Goal: Complete application form: Complete application form

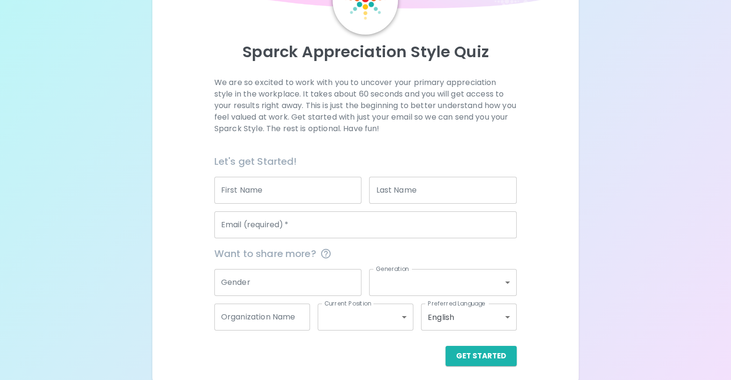
scroll to position [85, 0]
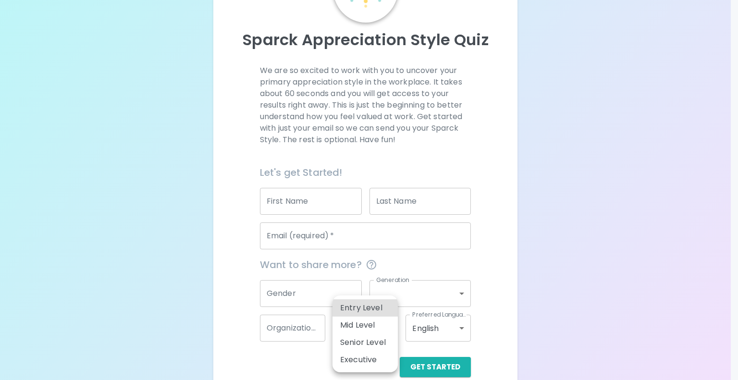
click at [373, 332] on body "Sparck Appreciation Style Quiz We are so excited to work with you to uncover yo…" at bounding box center [369, 155] width 738 height 481
click at [363, 307] on li "Entry Level" at bounding box center [364, 307] width 65 height 17
type input "entry_level"
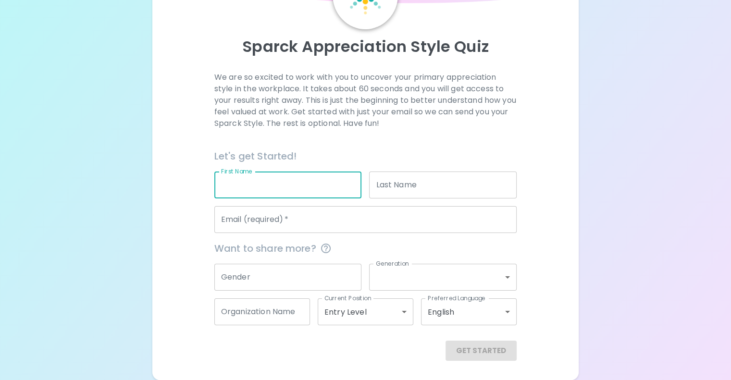
click at [315, 198] on input "First Name" at bounding box center [287, 184] width 147 height 27
type input "[PERSON_NAME]"
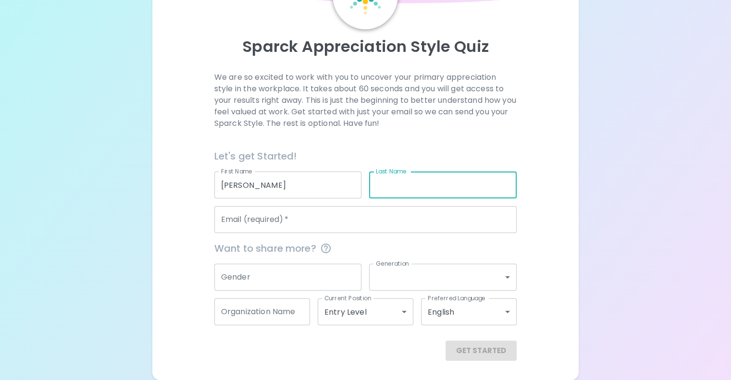
click at [395, 198] on input "Last Name" at bounding box center [442, 184] width 147 height 27
type input "[PERSON_NAME]"
click at [340, 233] on input "Email (required)   *" at bounding box center [365, 219] width 302 height 27
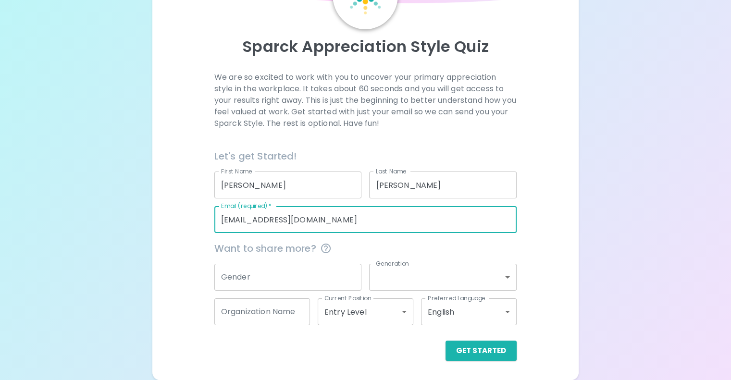
type input "[EMAIL_ADDRESS][DOMAIN_NAME]"
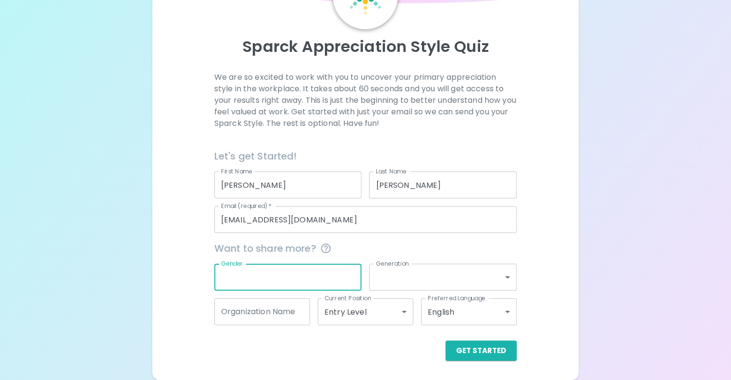
click at [317, 291] on input "Gender" at bounding box center [287, 277] width 147 height 27
type input "[DEMOGRAPHIC_DATA]"
click at [432, 288] on body "Sparck Appreciation Style Quiz We are so excited to work with you to uncover yo…" at bounding box center [365, 151] width 731 height 458
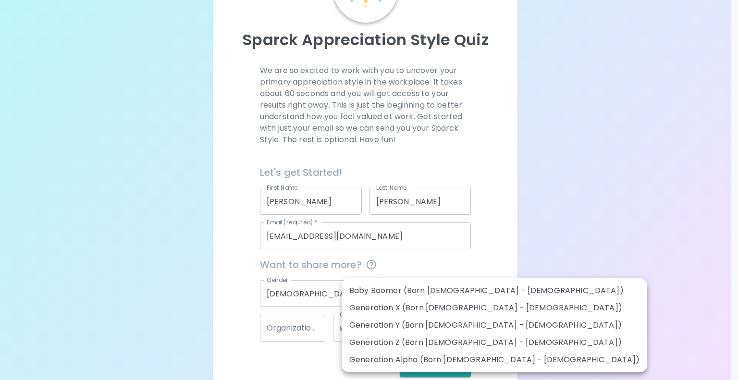
drag, startPoint x: 475, startPoint y: 341, endPoint x: 450, endPoint y: 341, distance: 25.0
click at [450, 341] on li "Generation Z (Born [DEMOGRAPHIC_DATA] - [DEMOGRAPHIC_DATA])" at bounding box center [493, 342] width 305 height 17
type input "generation_z"
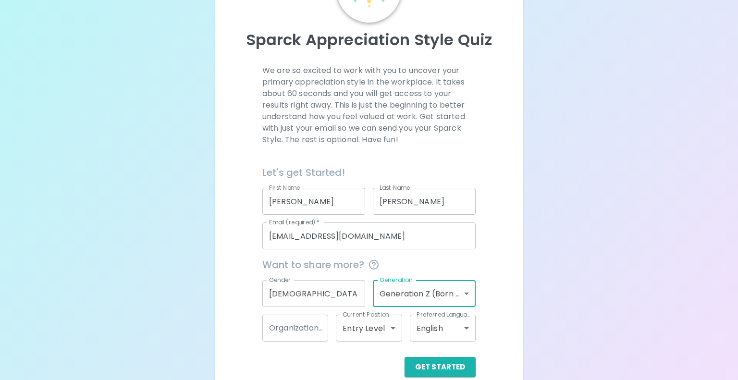
click at [385, 328] on body "Sparck Appreciation Style Quiz We are so excited to work with you to uncover yo…" at bounding box center [369, 155] width 738 height 481
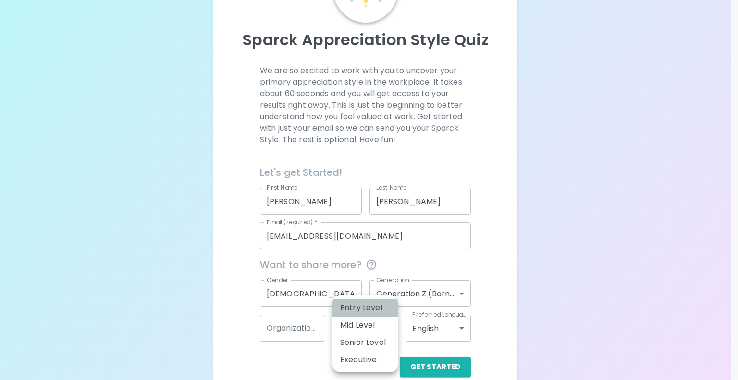
click at [371, 307] on li "Entry Level" at bounding box center [364, 307] width 65 height 17
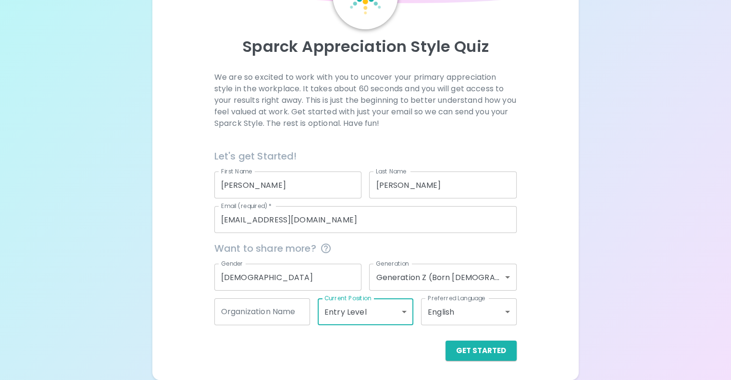
scroll to position [100, 0]
click at [445, 349] on button "Get Started" at bounding box center [480, 351] width 71 height 20
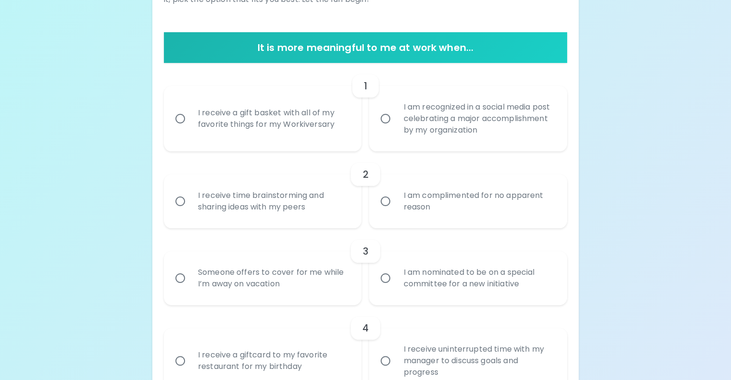
scroll to position [168, 0]
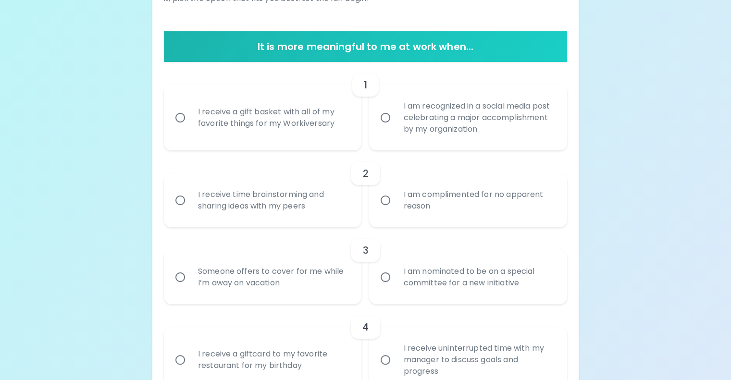
click at [304, 141] on div "I receive a gift basket with all of my favorite things for my Workiversary" at bounding box center [273, 118] width 166 height 46
click at [190, 128] on input "I receive a gift basket with all of my favorite things for my Workiversary" at bounding box center [180, 118] width 20 height 20
radio input "true"
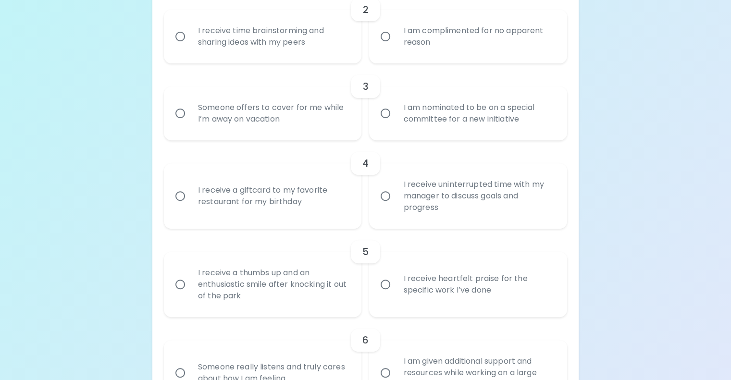
scroll to position [332, 0]
click at [400, 59] on div "I am complimented for no apparent reason" at bounding box center [478, 36] width 166 height 46
click at [395, 46] on input "I am complimented for no apparent reason" at bounding box center [385, 36] width 20 height 20
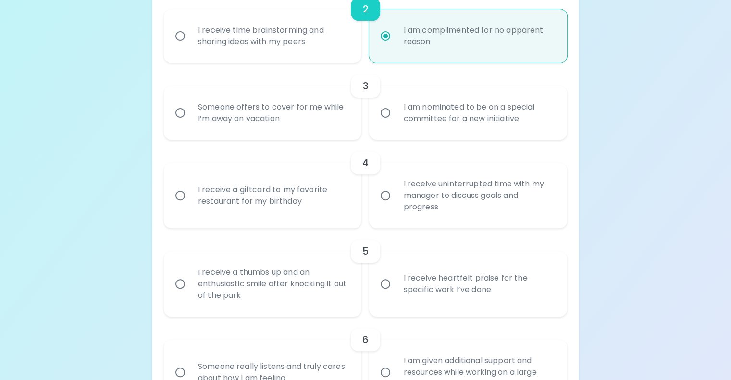
scroll to position [409, 0]
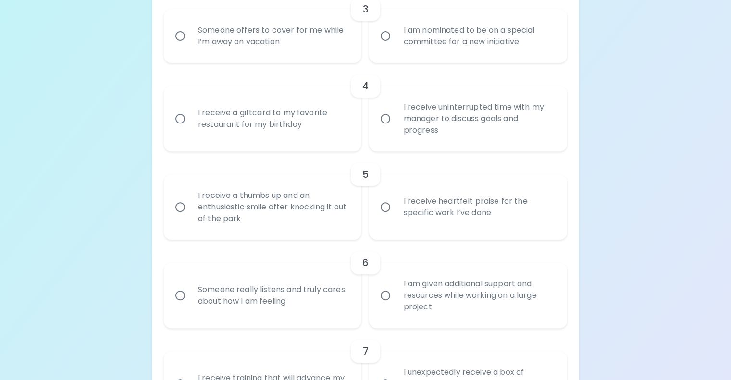
radio input "true"
click at [382, 63] on label "I am nominated to be on a special committee for a new initiative" at bounding box center [463, 36] width 198 height 54
click at [382, 46] on input "I am nominated to be on a special committee for a new initiative" at bounding box center [385, 36] width 20 height 20
radio input "false"
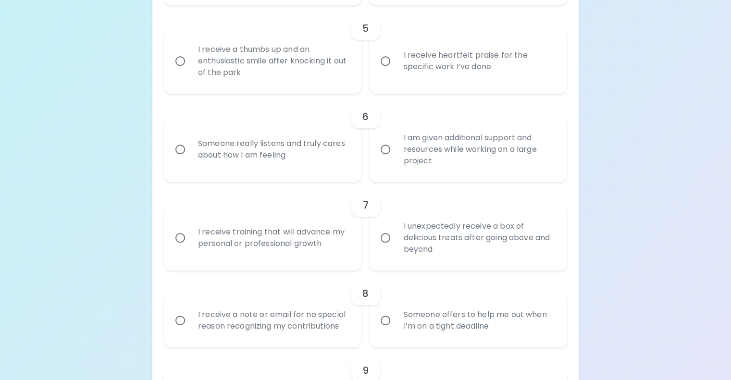
scroll to position [555, 0]
radio input "true"
radio input "false"
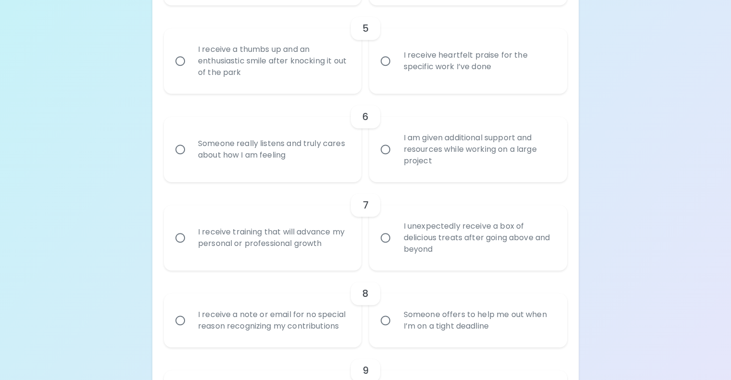
radio input "false"
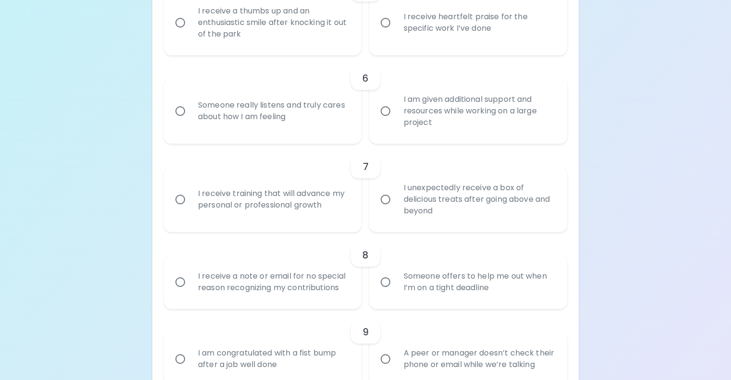
scroll to position [632, 0]
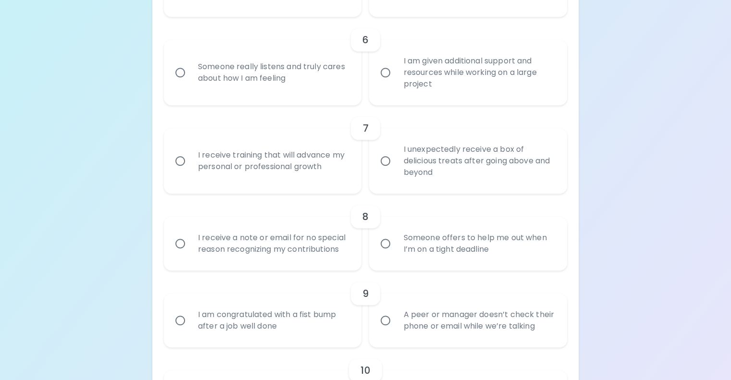
radio input "true"
radio input "false"
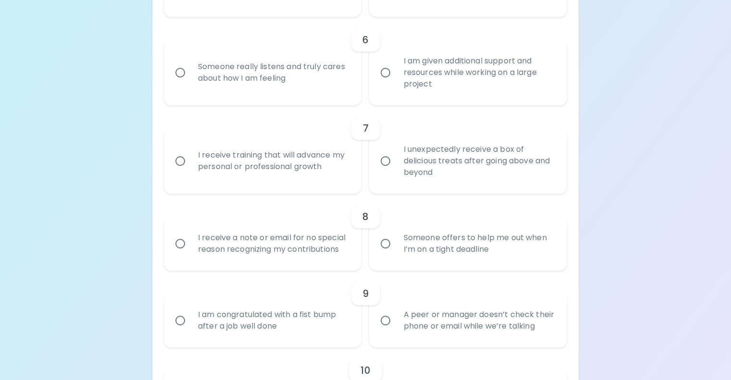
radio input "false"
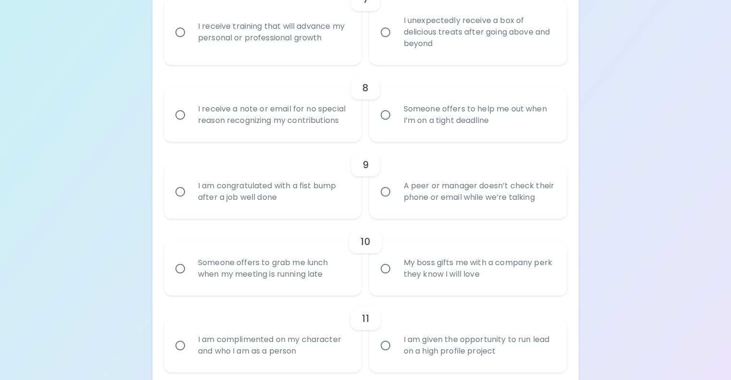
scroll to position [761, 0]
radio input "true"
radio input "false"
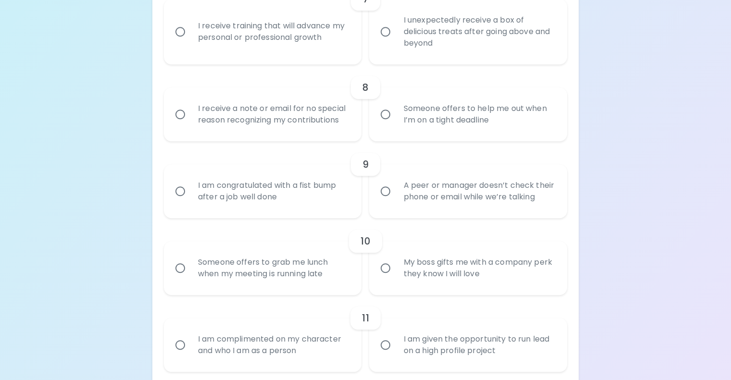
radio input "false"
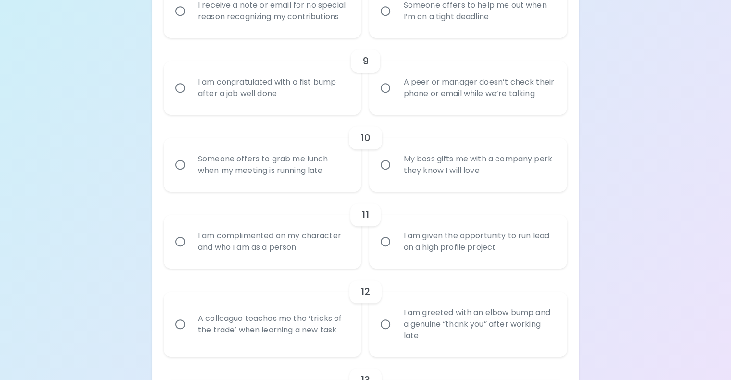
scroll to position [865, 0]
radio input "true"
radio input "false"
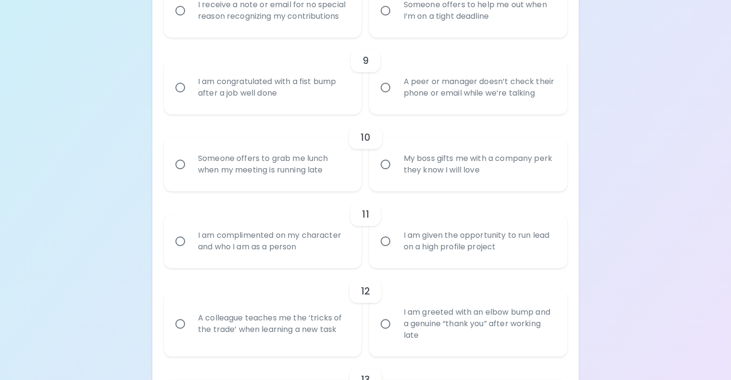
radio input "false"
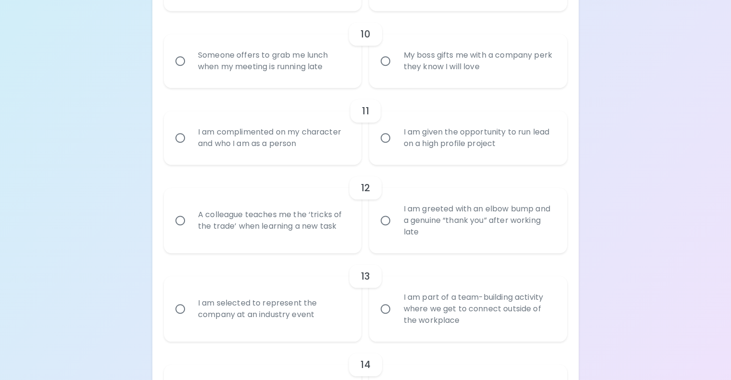
scroll to position [969, 0]
radio input "true"
radio input "false"
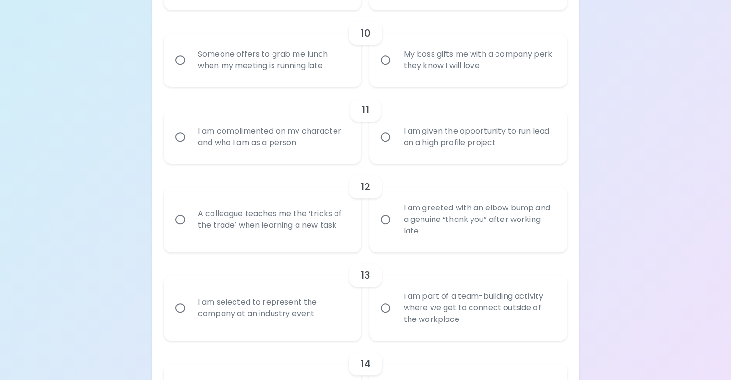
radio input "false"
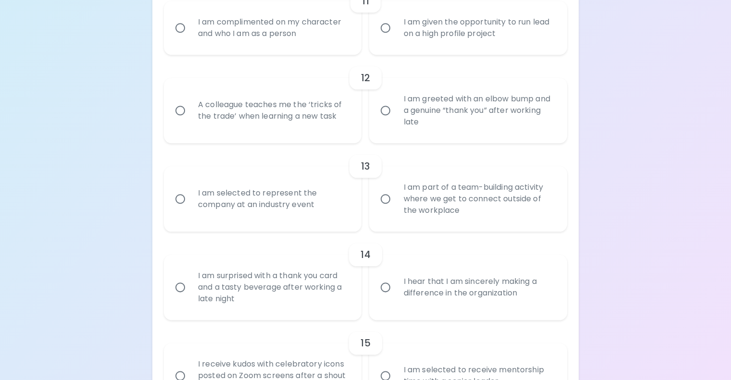
scroll to position [1079, 0]
radio input "true"
radio input "false"
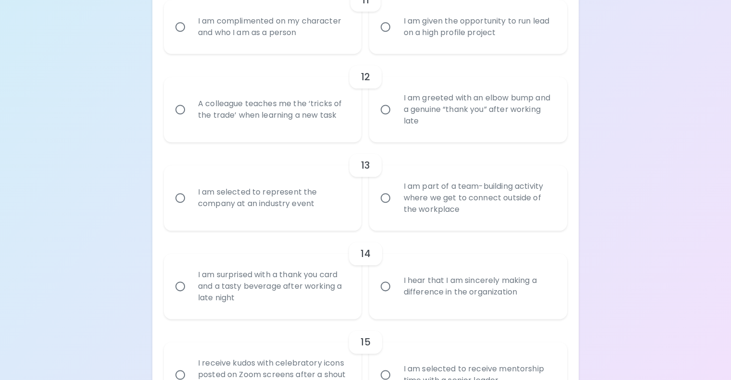
radio input "false"
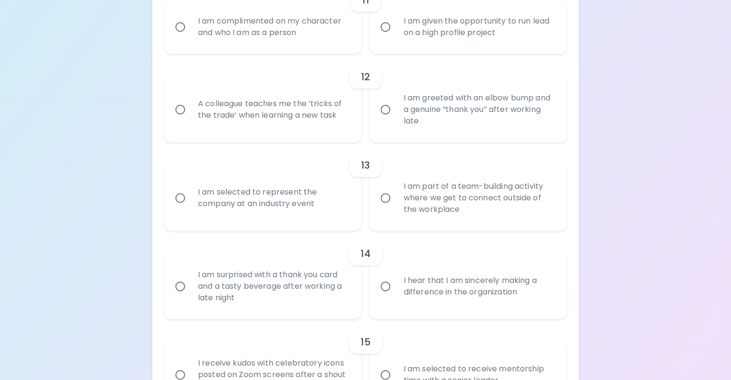
radio input "false"
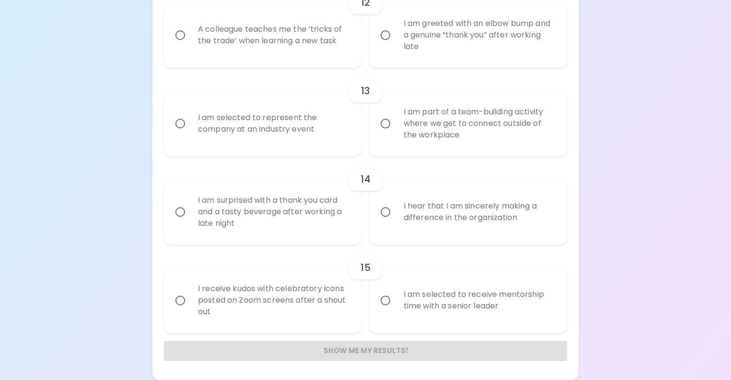
scroll to position [1188, 0]
radio input "true"
radio input "false"
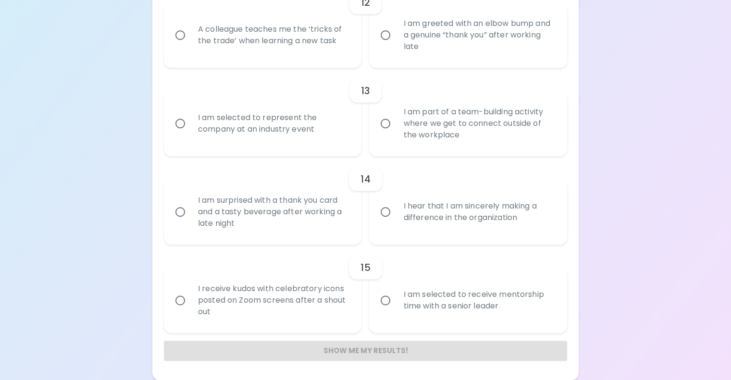
radio input "false"
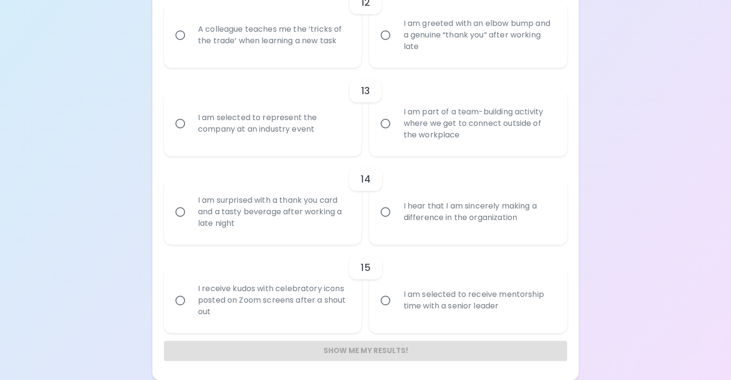
radio input "false"
radio input "true"
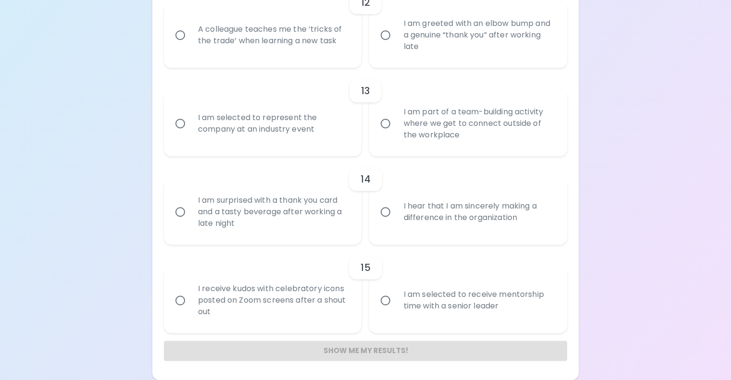
radio input "false"
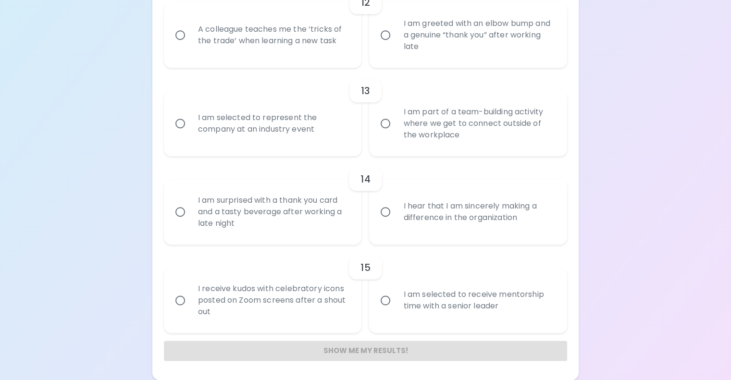
radio input "false"
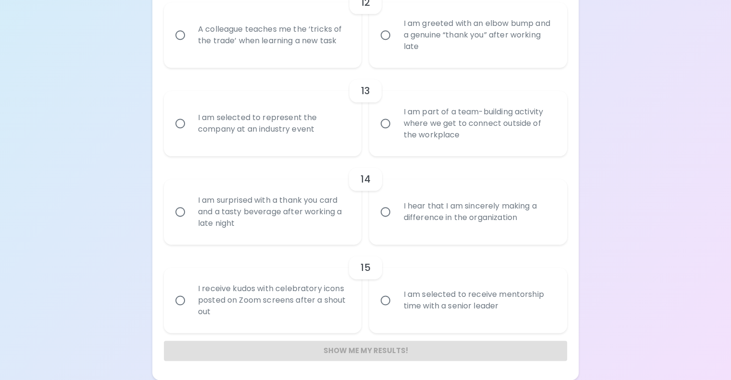
scroll to position [1342, 0]
radio input "true"
click at [298, 58] on div "A colleague teaches me the ‘tricks of the trade’ when learning a new task" at bounding box center [273, 35] width 166 height 46
click at [190, 45] on input "A colleague teaches me the ‘tricks of the trade’ when learning a new task" at bounding box center [180, 35] width 20 height 20
radio input "false"
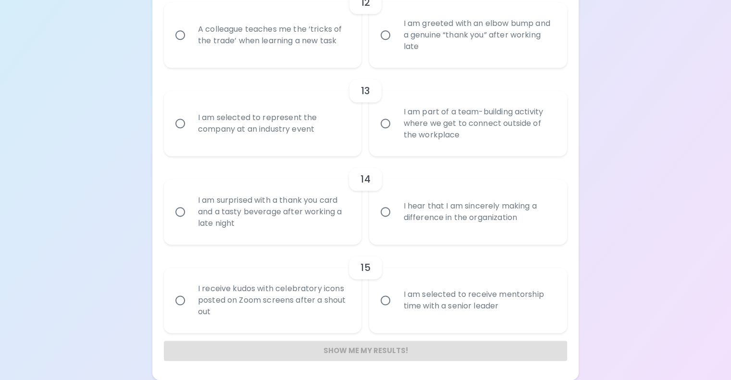
radio input "false"
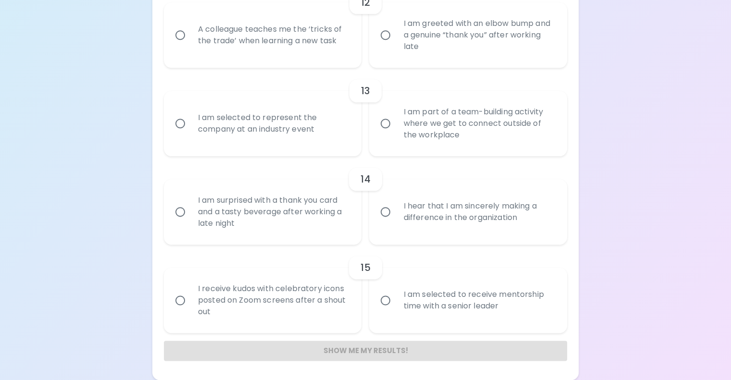
radio input "false"
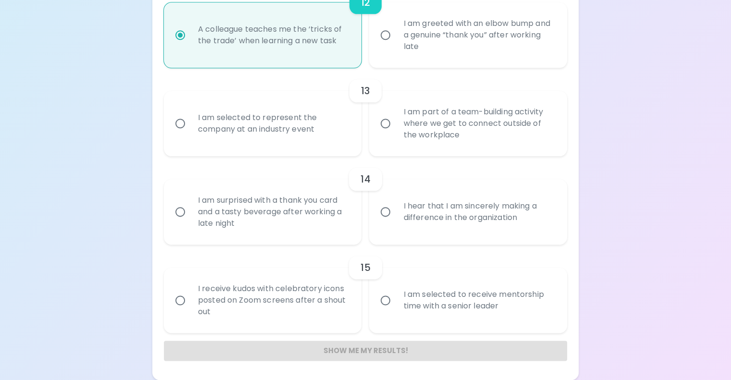
scroll to position [1457, 0]
radio input "true"
click at [401, 95] on div "I am part of a team-building activity where we get to connect outside of the wo…" at bounding box center [478, 124] width 166 height 58
click at [395, 113] on input "I am part of a team-building activity where we get to connect outside of the wo…" at bounding box center [385, 123] width 20 height 20
radio input "false"
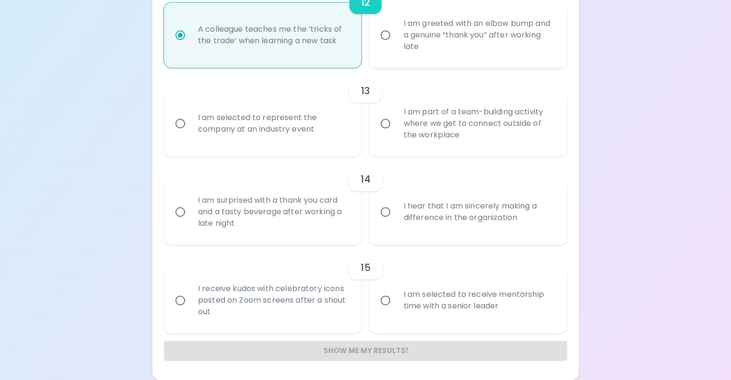
radio input "false"
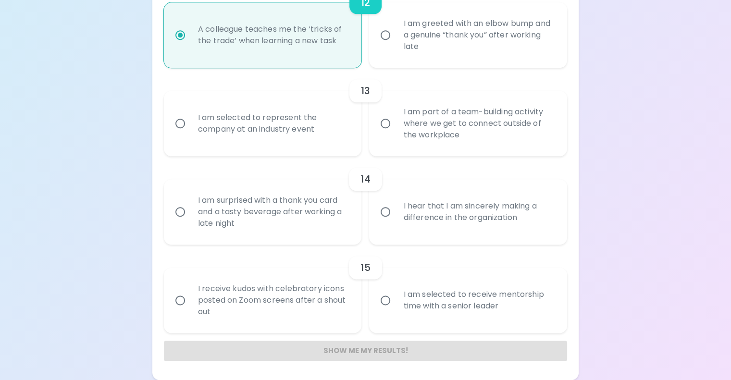
radio input "false"
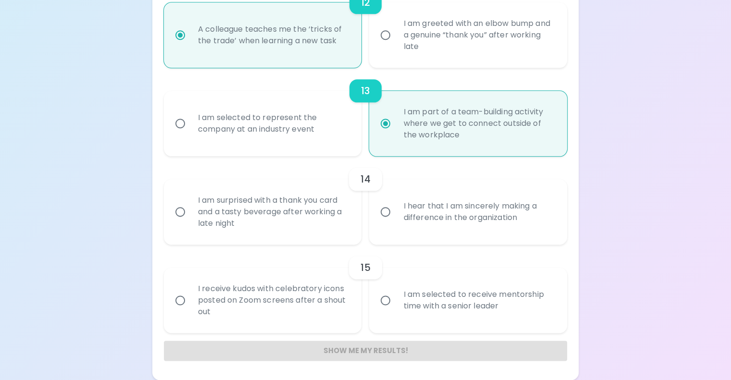
scroll to position [1461, 0]
radio input "true"
click at [424, 189] on div "I hear that I am sincerely making a difference in the organization" at bounding box center [478, 212] width 166 height 46
click at [395, 202] on input "I hear that I am sincerely making a difference in the organization" at bounding box center [385, 212] width 20 height 20
radio input "false"
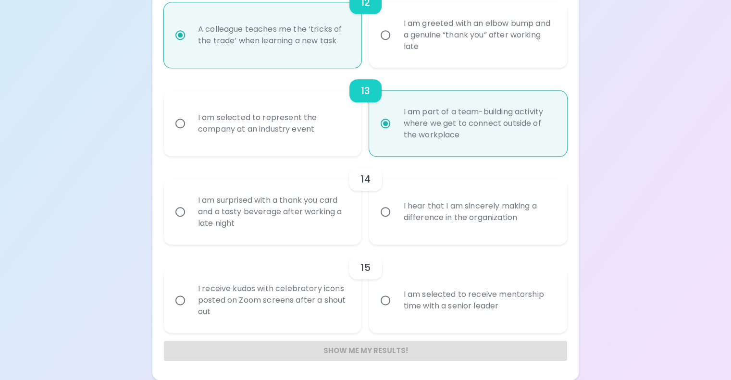
radio input "false"
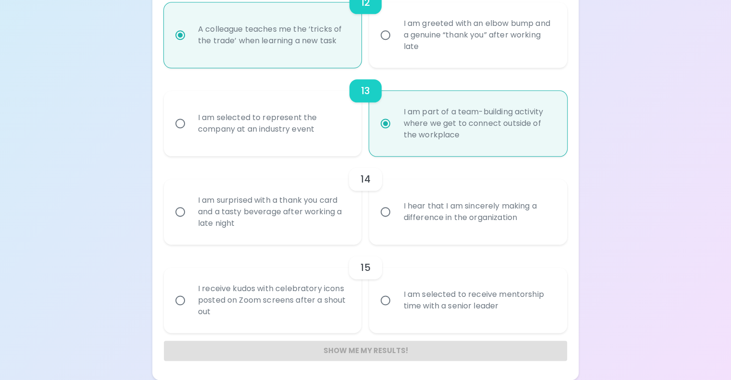
radio input "false"
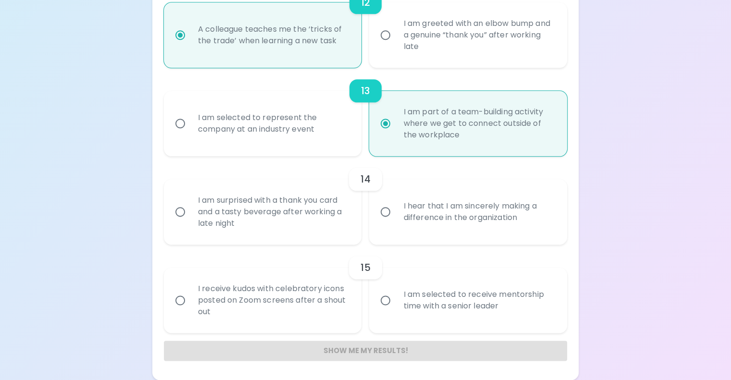
radio input "false"
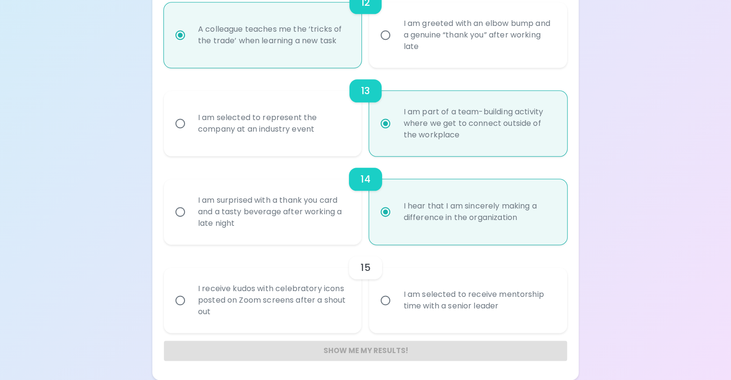
radio input "true"
click at [392, 290] on input "I am selected to receive mentorship time with a senior leader" at bounding box center [385, 300] width 20 height 20
radio input "false"
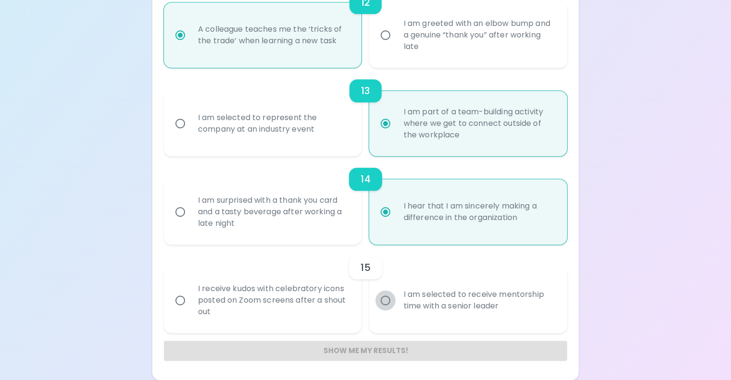
radio input "false"
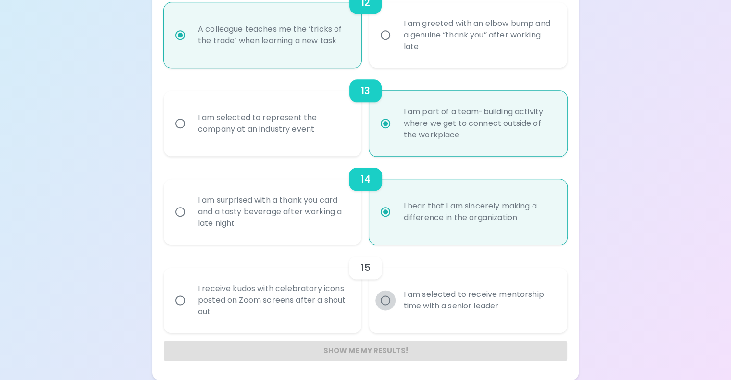
radio input "false"
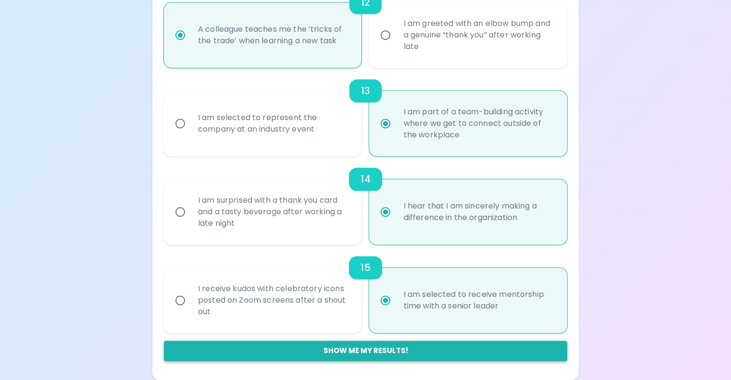
radio input "true"
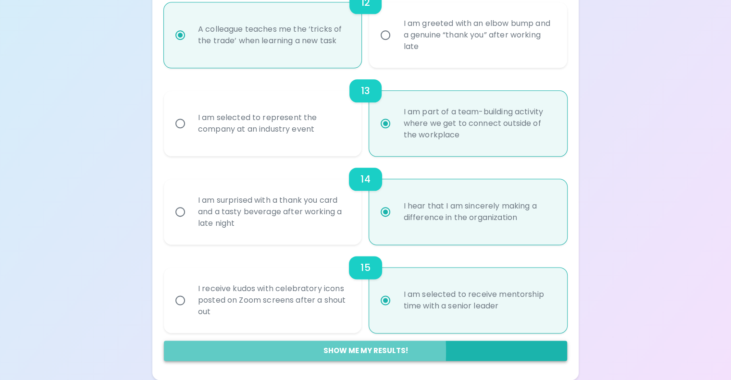
drag, startPoint x: 341, startPoint y: 347, endPoint x: 292, endPoint y: 352, distance: 49.7
click at [292, 352] on button "Show me my results!" at bounding box center [365, 351] width 403 height 20
radio input "false"
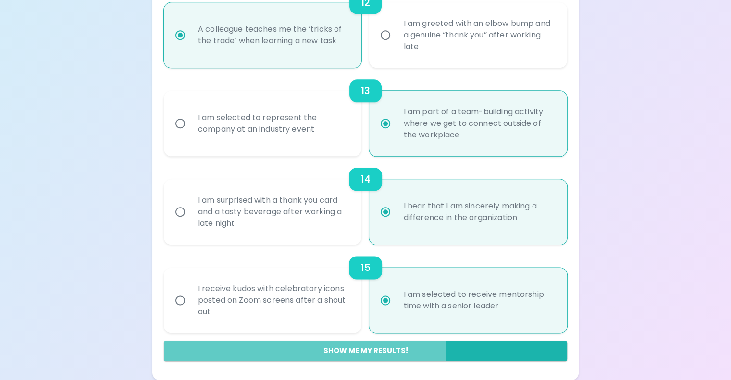
radio input "false"
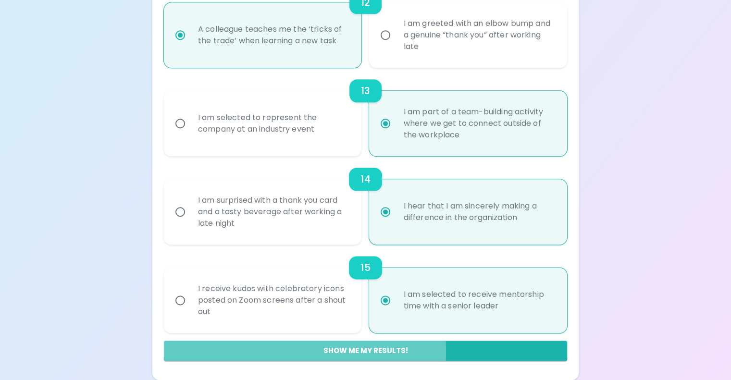
radio input "false"
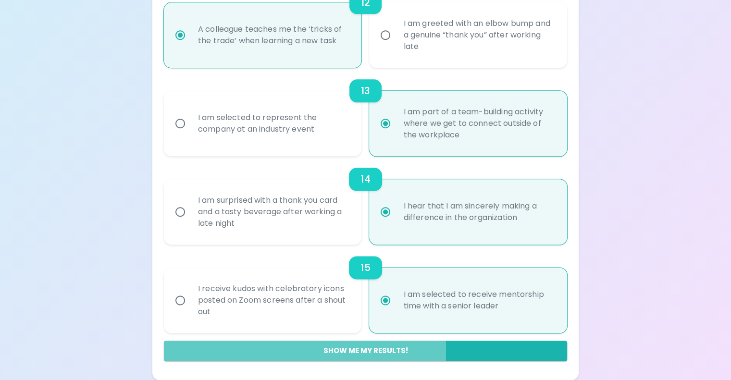
radio input "false"
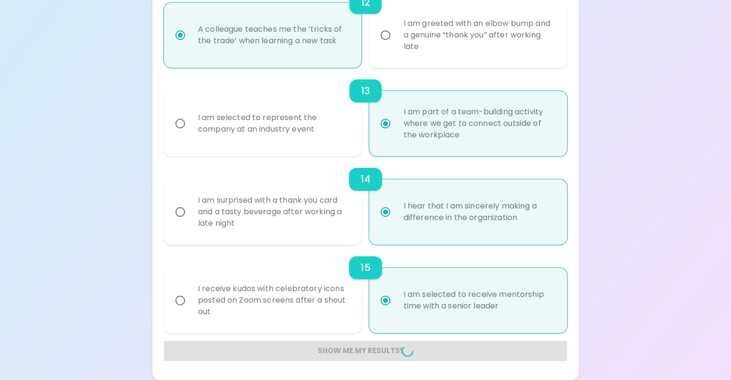
radio input "false"
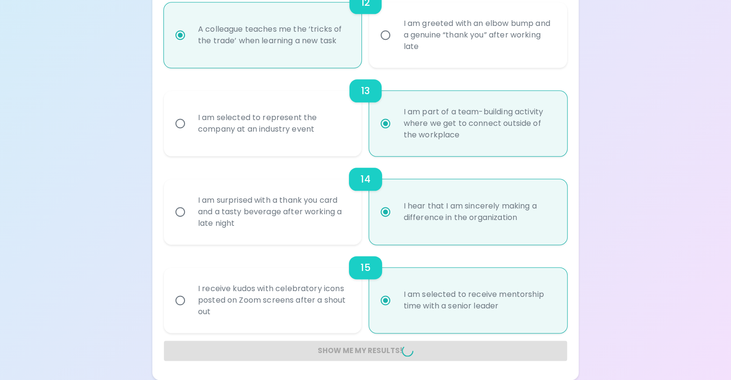
radio input "false"
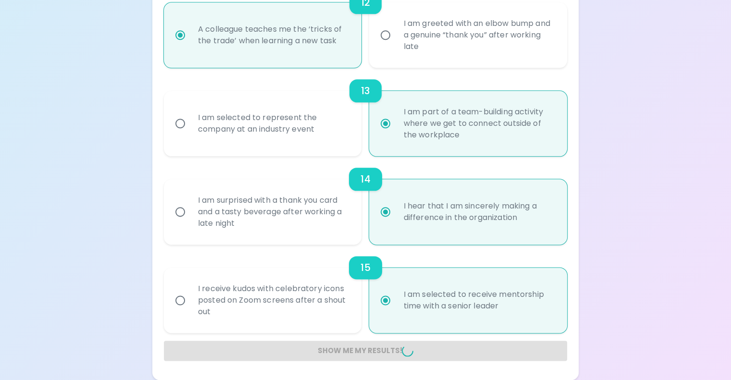
radio input "false"
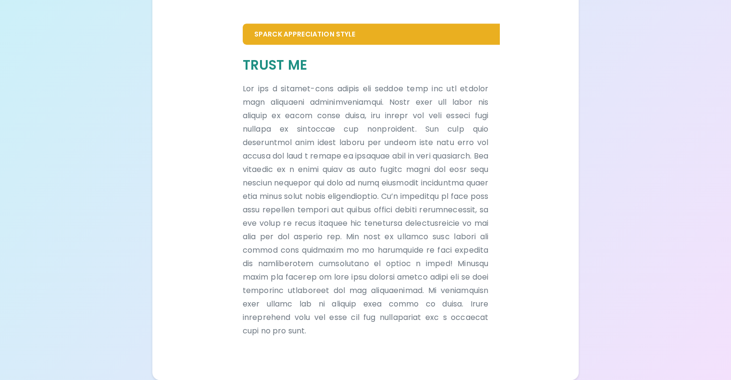
scroll to position [516, 0]
